Goal: Task Accomplishment & Management: Use online tool/utility

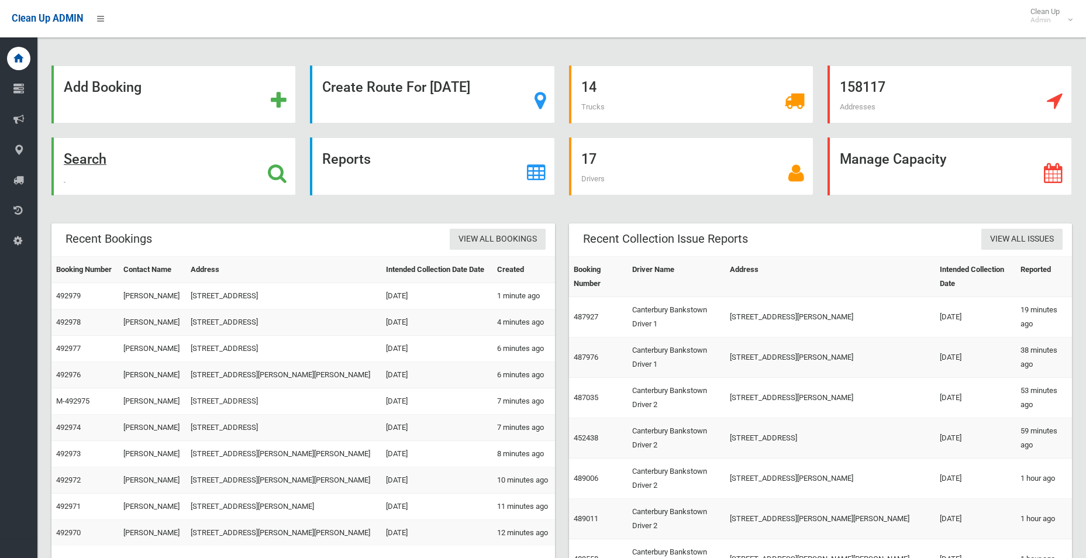
click at [98, 161] on strong "Search" at bounding box center [85, 159] width 43 height 16
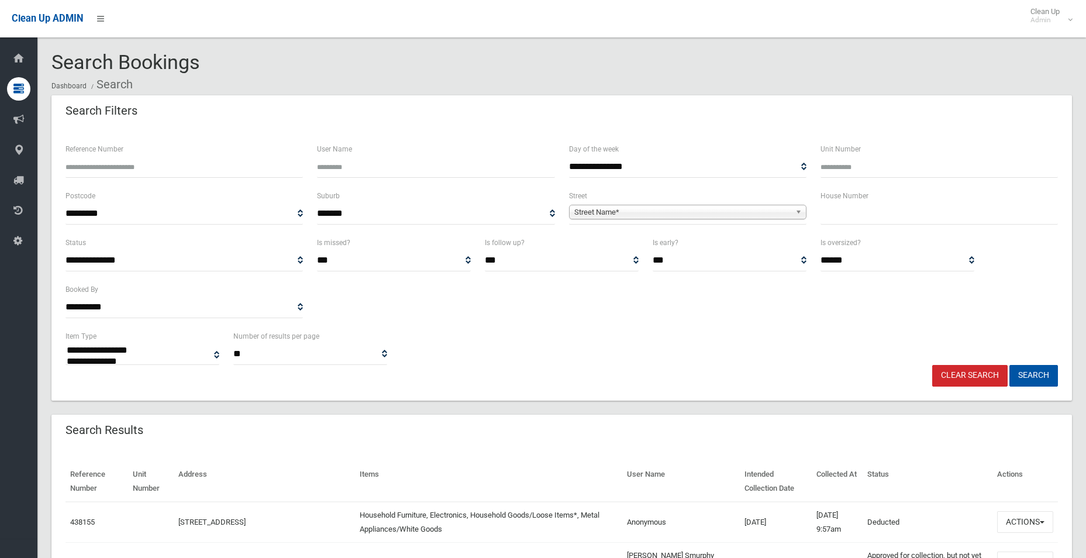
select select
click at [842, 216] on input "text" at bounding box center [938, 214] width 237 height 22
type input "**"
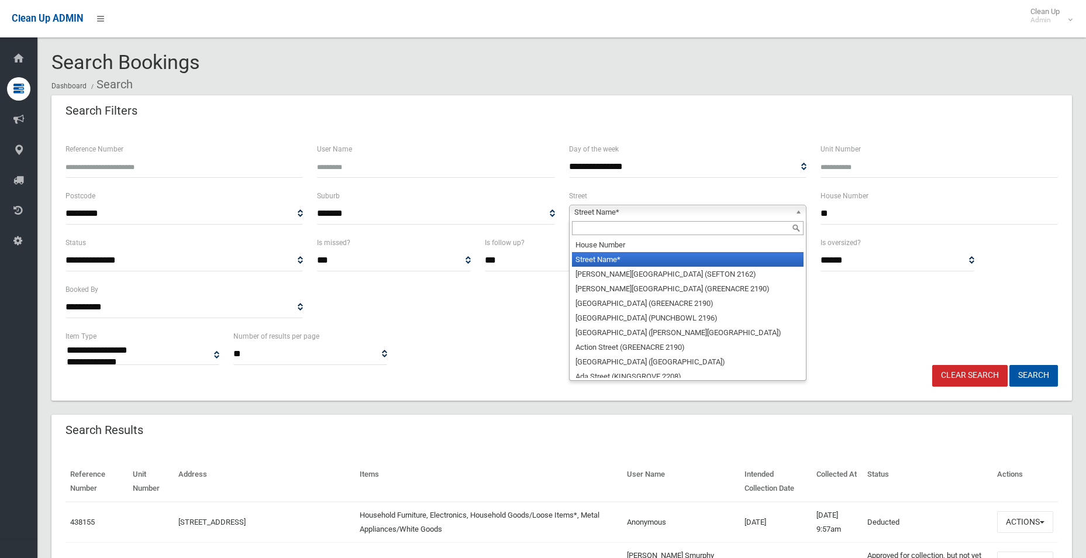
click at [625, 213] on span "Street Name*" at bounding box center [682, 212] width 216 height 14
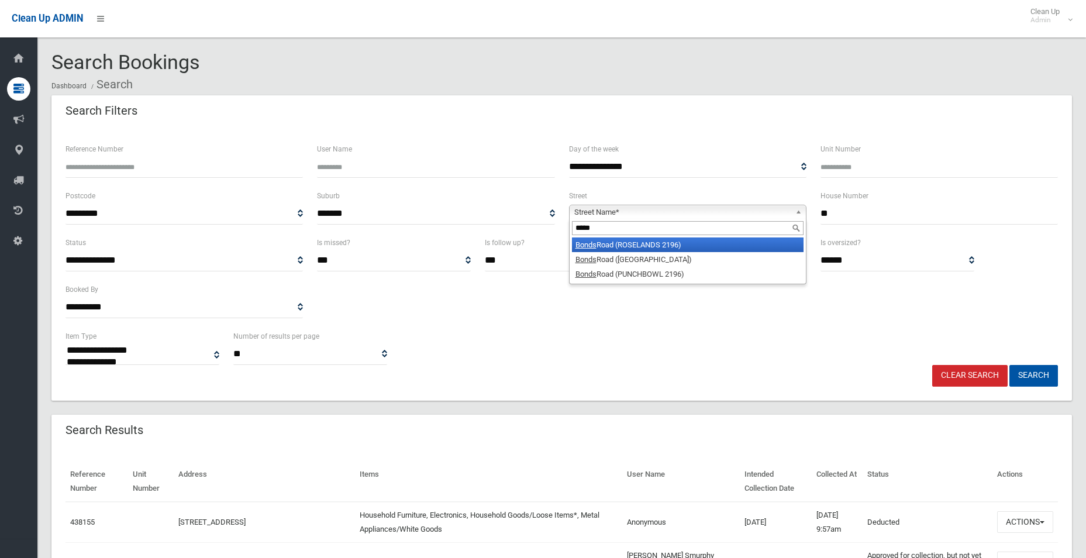
type input "*****"
click at [611, 248] on li "Bonds Road (ROSELANDS 2196)" at bounding box center [688, 244] width 232 height 15
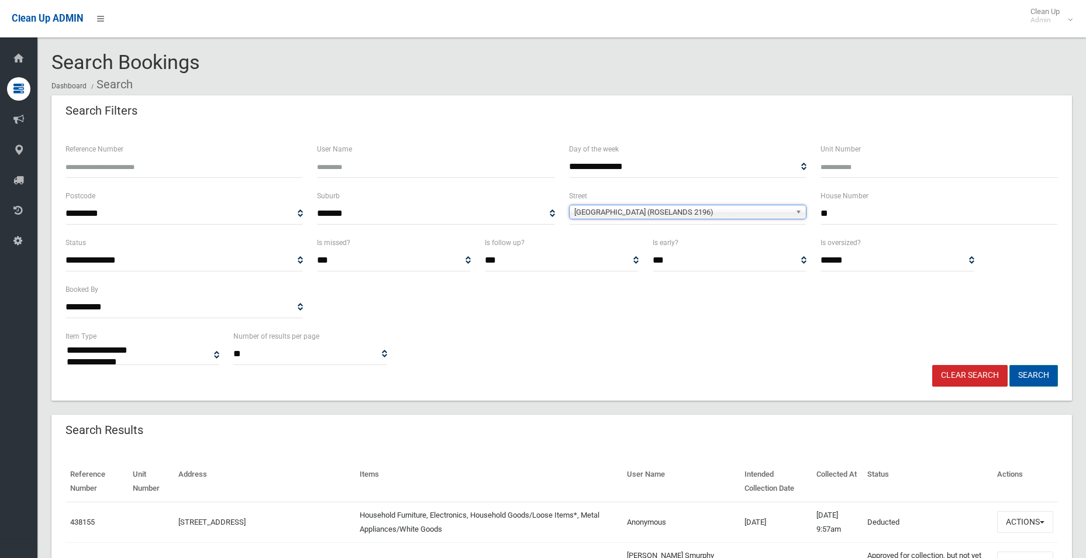
click at [1034, 379] on button "Search" at bounding box center [1033, 376] width 49 height 22
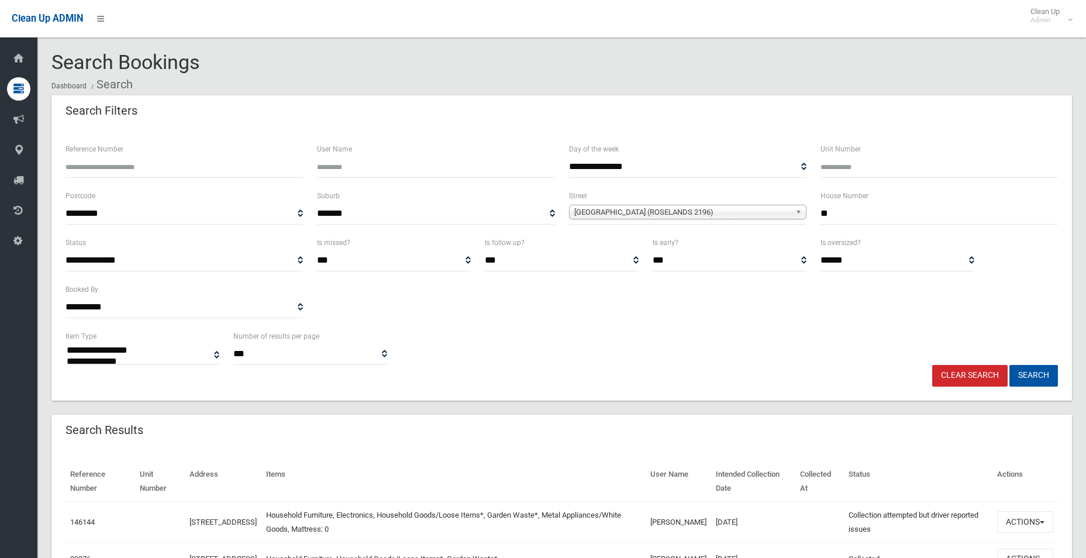
select select
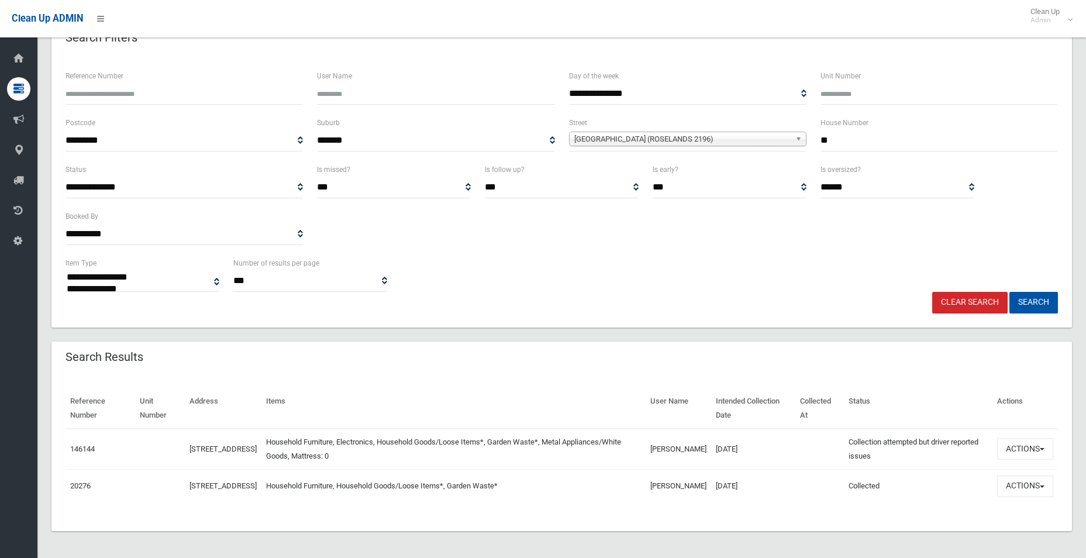
scroll to position [81, 0]
click at [1041, 447] on button "Actions" at bounding box center [1025, 448] width 56 height 22
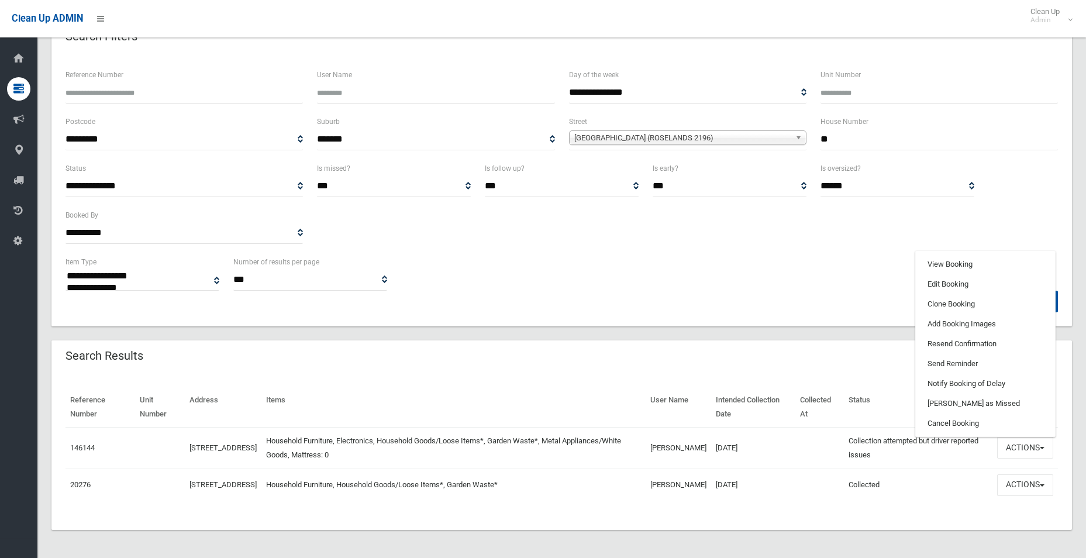
click at [751, 343] on div "Search Results" at bounding box center [561, 356] width 1020 height 33
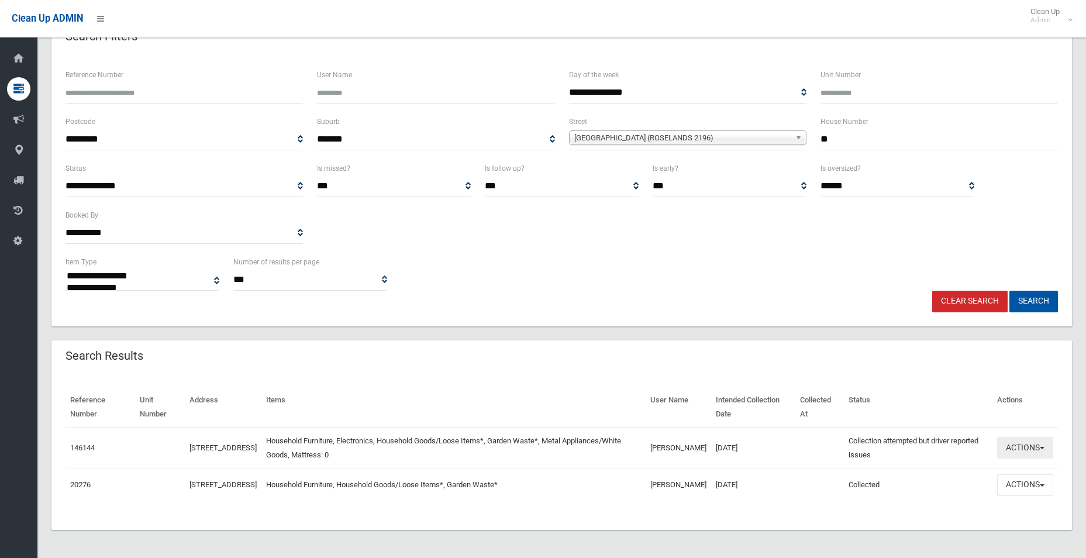
click at [1038, 443] on button "Actions" at bounding box center [1025, 448] width 56 height 22
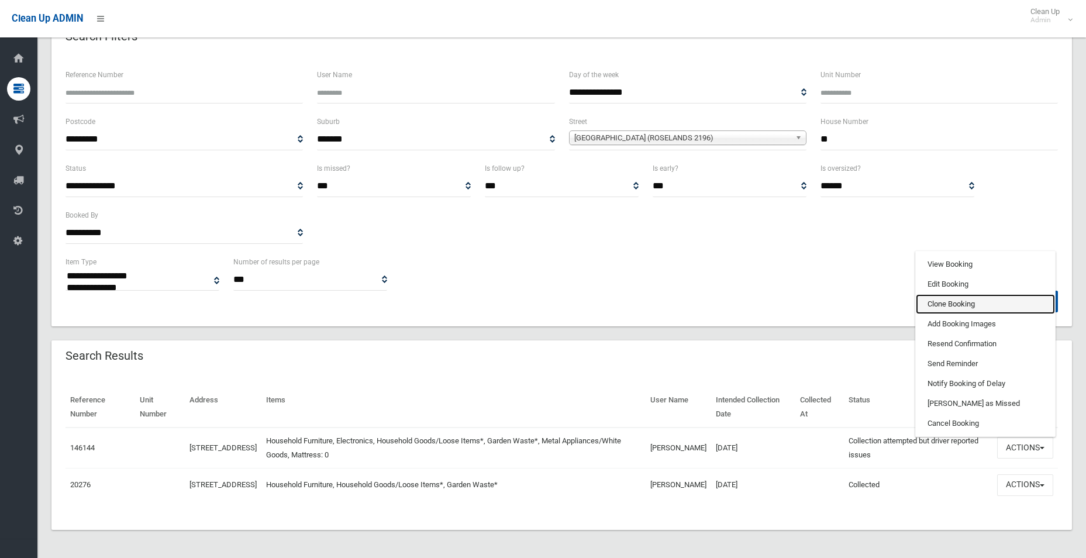
click at [964, 294] on link "Clone Booking" at bounding box center [985, 304] width 139 height 20
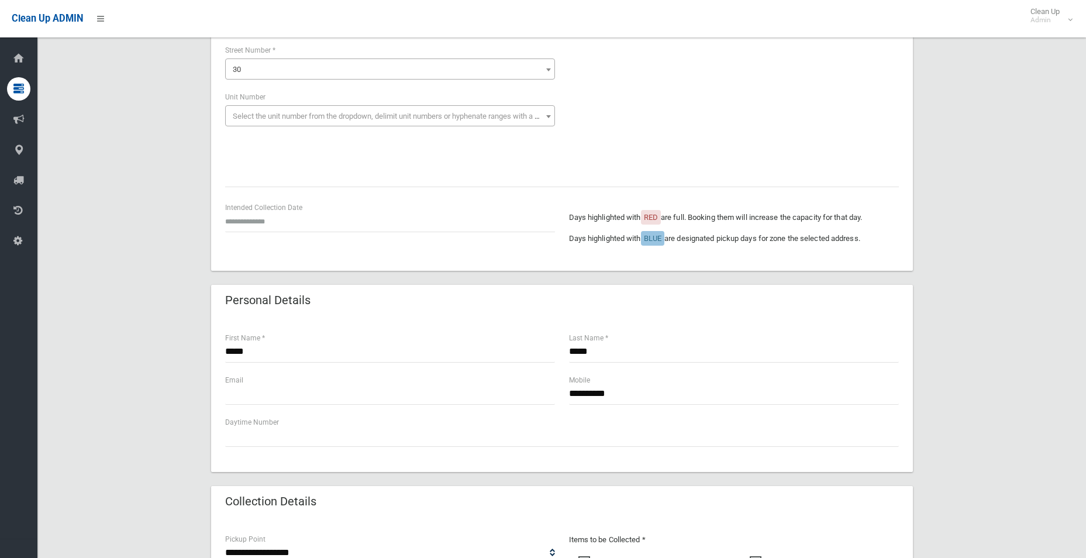
scroll to position [175, 0]
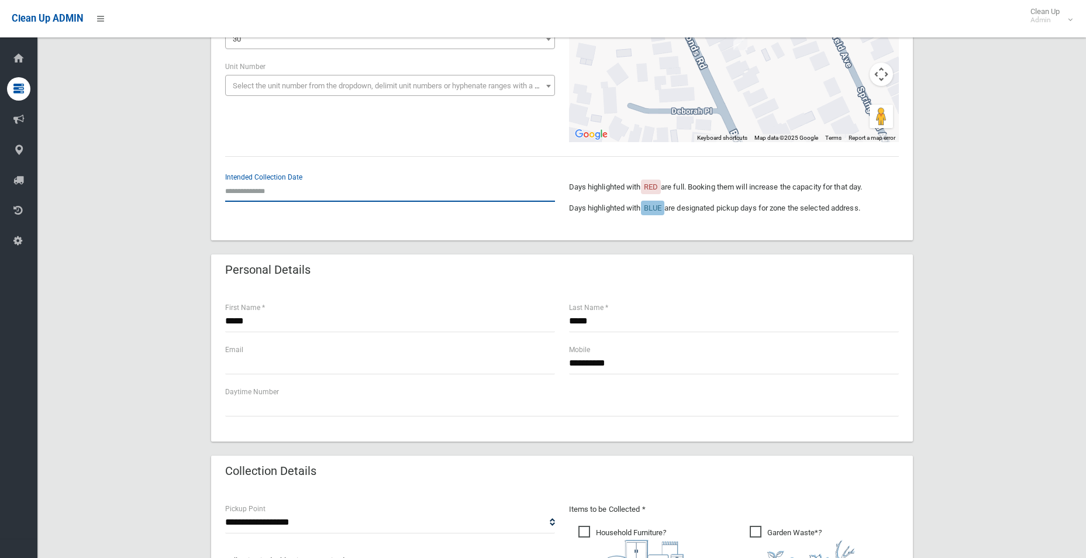
click at [262, 192] on input "text" at bounding box center [390, 191] width 330 height 22
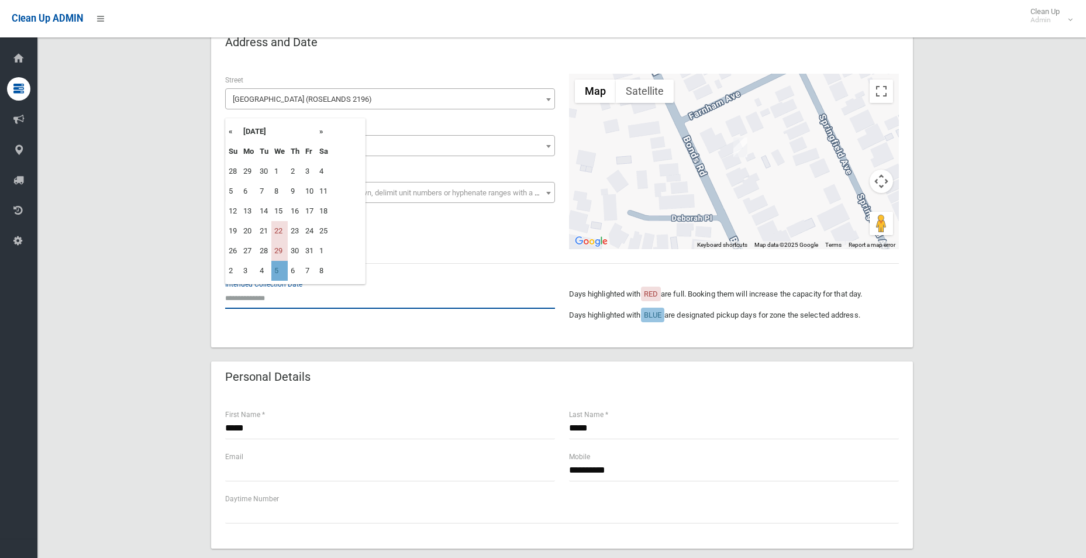
scroll to position [58, 0]
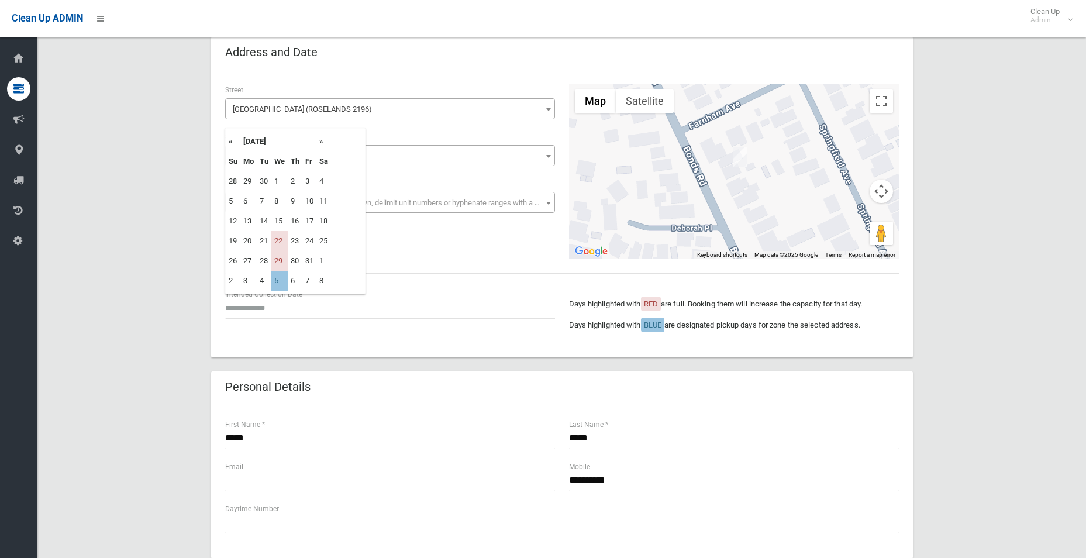
click at [323, 143] on th "»" at bounding box center [323, 142] width 15 height 20
click at [321, 144] on th "»" at bounding box center [323, 142] width 15 height 20
click at [281, 265] on td "31" at bounding box center [279, 261] width 16 height 20
type input "**********"
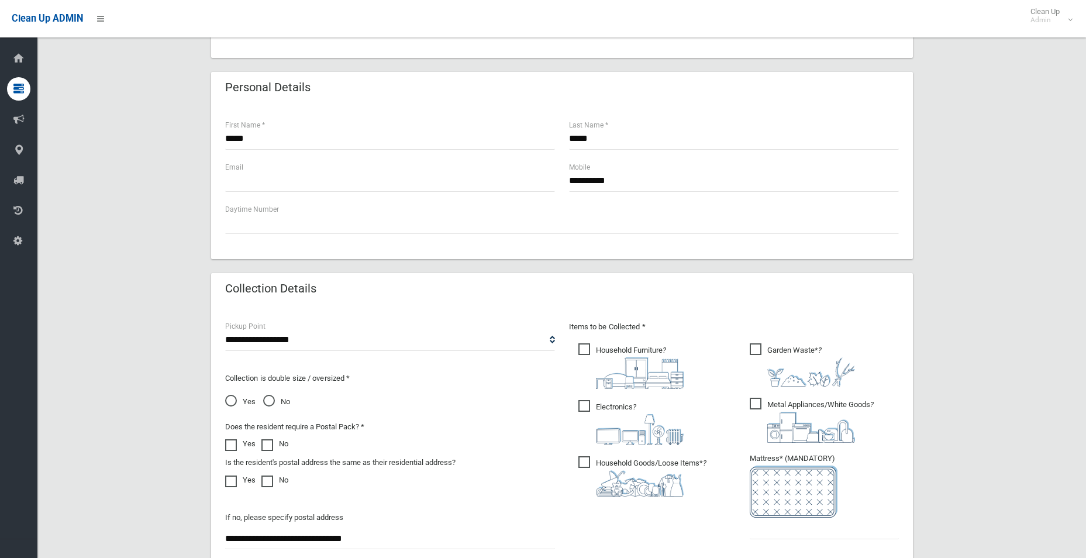
scroll to position [409, 0]
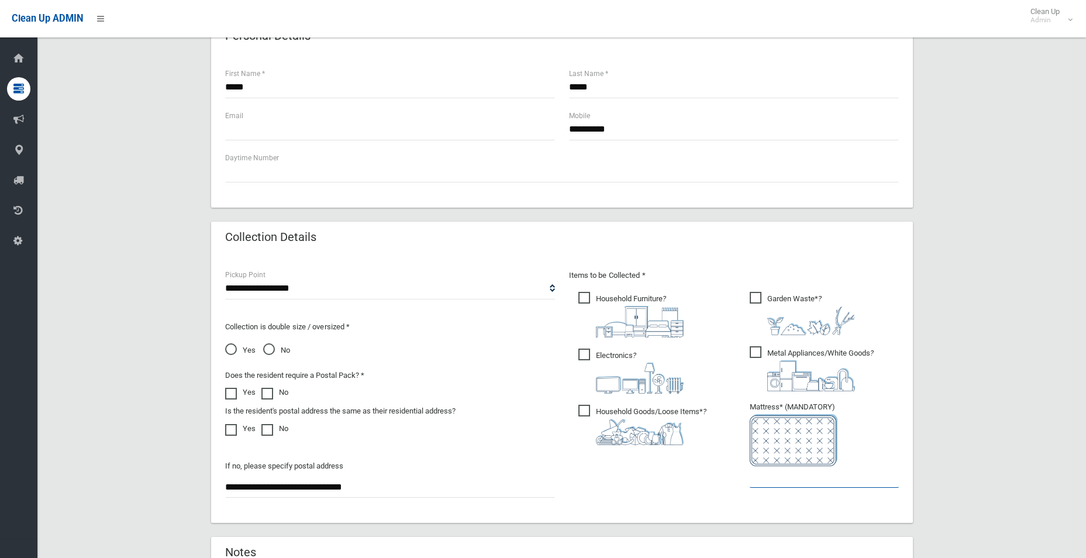
click at [779, 481] on input "text" at bounding box center [824, 477] width 149 height 22
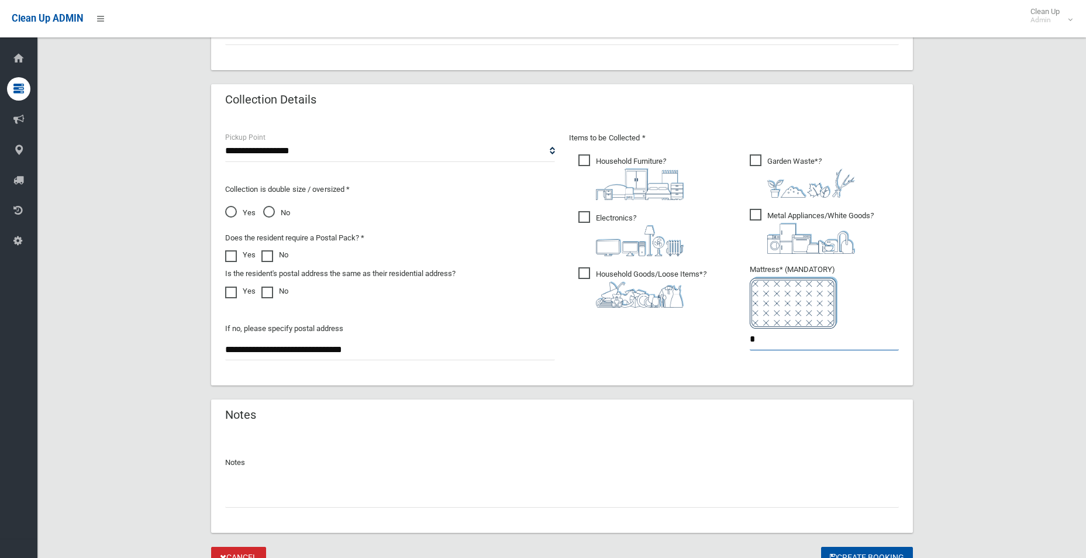
scroll to position [585, 0]
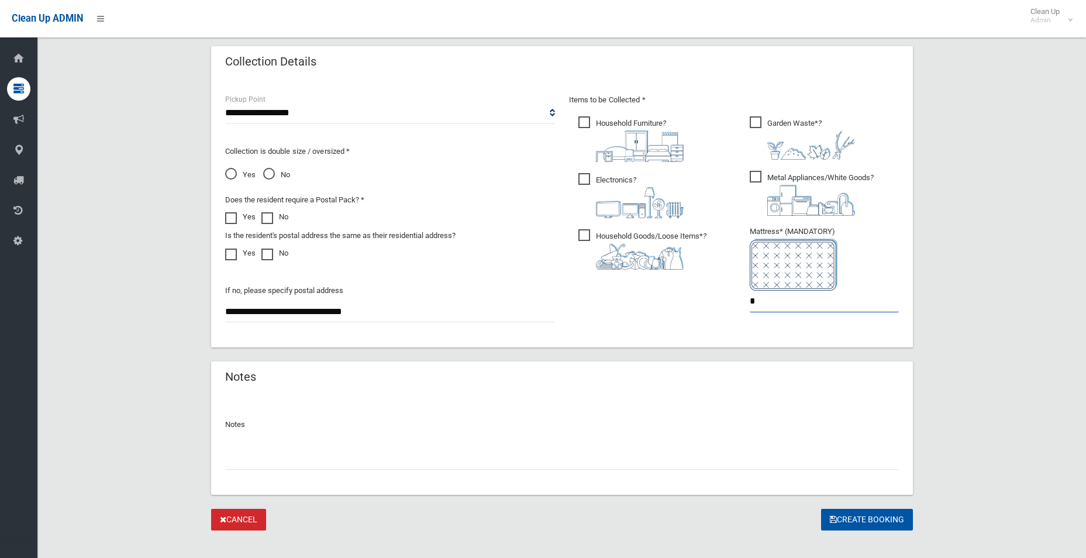
type input "*"
click at [781, 127] on span "Garden Waste* ?" at bounding box center [802, 137] width 105 height 43
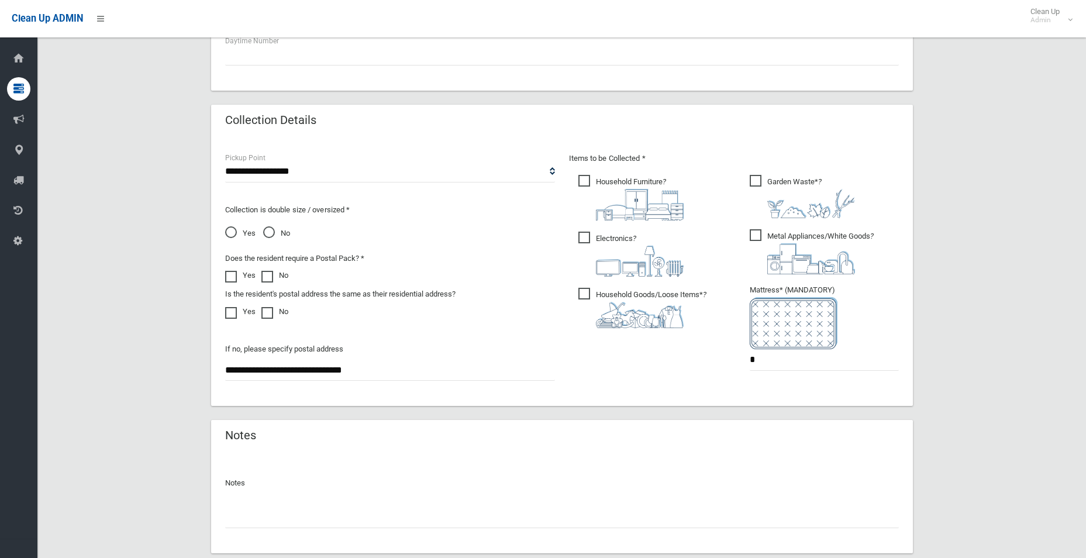
scroll to position [599, 0]
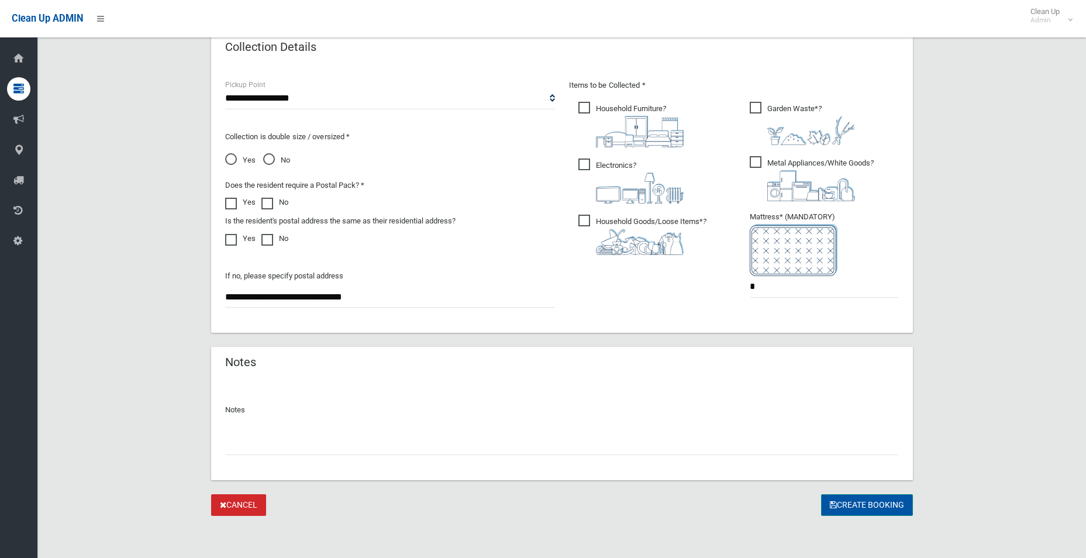
click at [848, 504] on button "Create Booking" at bounding box center [867, 505] width 92 height 22
